Goal: Check status: Check status

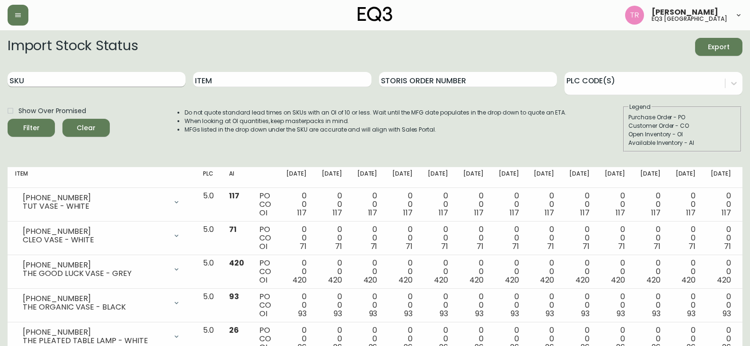
click at [89, 81] on input "SKU" at bounding box center [97, 79] width 178 height 15
paste input "[PHONE_NUMBER]"
click at [8, 119] on button "Filter" at bounding box center [31, 128] width 47 height 18
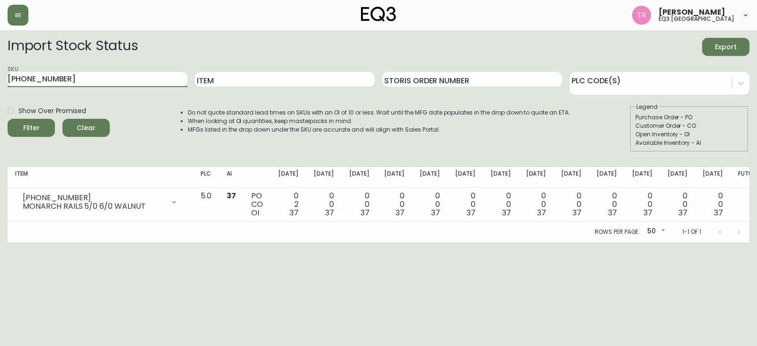
click at [106, 82] on input "[PHONE_NUMBER]" at bounding box center [98, 79] width 180 height 15
click at [105, 82] on input "[PHONE_NUMBER]" at bounding box center [98, 79] width 180 height 15
paste input "1"
click at [8, 119] on button "Filter" at bounding box center [31, 128] width 47 height 18
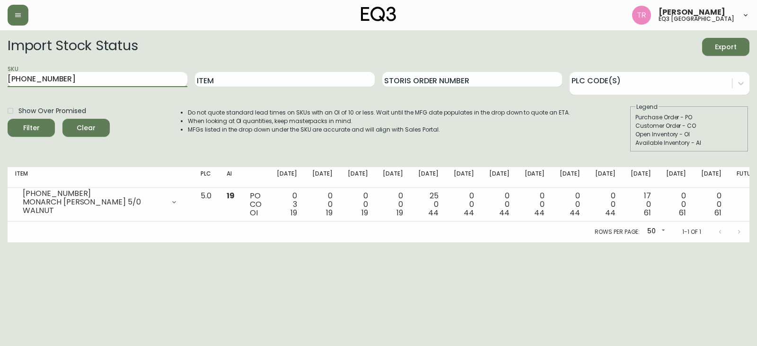
click at [74, 77] on input "[PHONE_NUMBER]" at bounding box center [98, 79] width 180 height 15
paste input "2"
click at [8, 119] on button "Filter" at bounding box center [31, 128] width 47 height 18
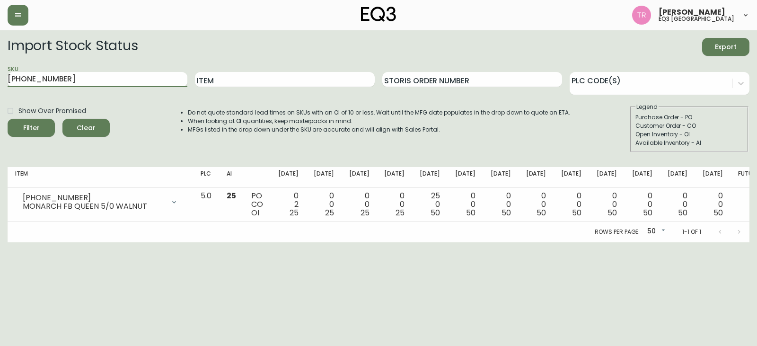
click at [58, 80] on input "[PHONE_NUMBER]" at bounding box center [98, 79] width 180 height 15
click at [58, 79] on input "[PHONE_NUMBER]" at bounding box center [98, 79] width 180 height 15
paste input "[PHONE_NUMBER]"
type input "[PHONE_NUMBER]"
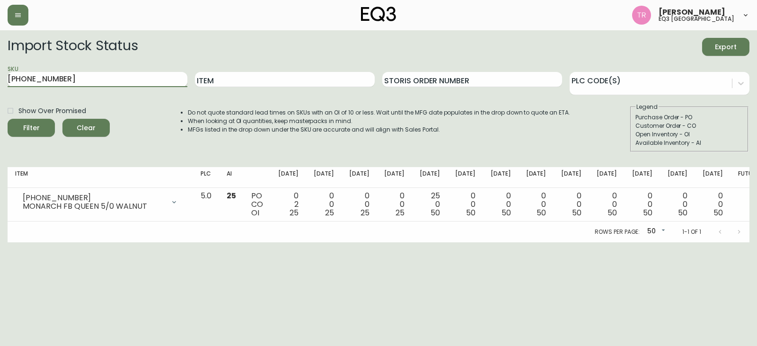
click at [8, 119] on button "Filter" at bounding box center [31, 128] width 47 height 18
